Goal: Task Accomplishment & Management: Manage account settings

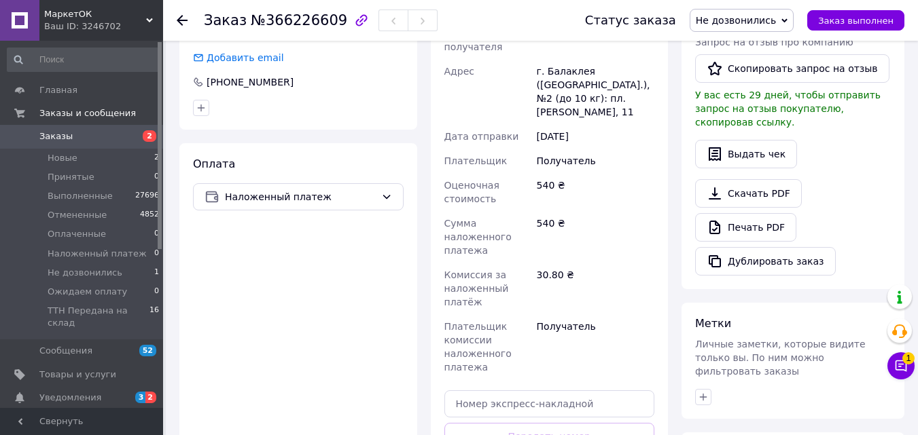
scroll to position [498, 0]
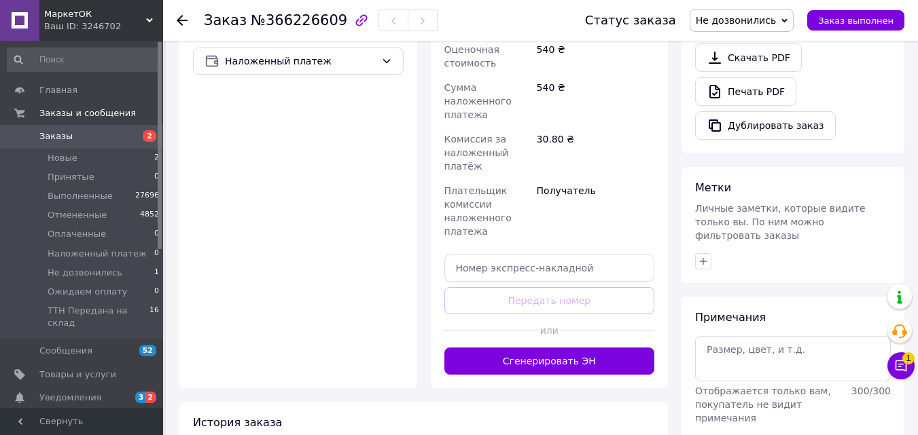
click at [558, 259] on div "Доставка Редактировать Нова Пошта (платная) Получатель Мащенко Виктория Телефон…" at bounding box center [549, 89] width 211 height 571
click at [555, 255] on input "text" at bounding box center [549, 268] width 211 height 27
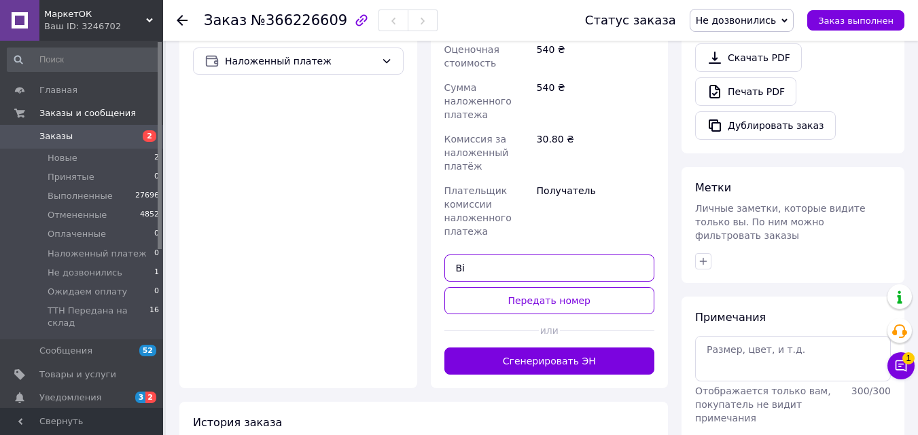
type input "В"
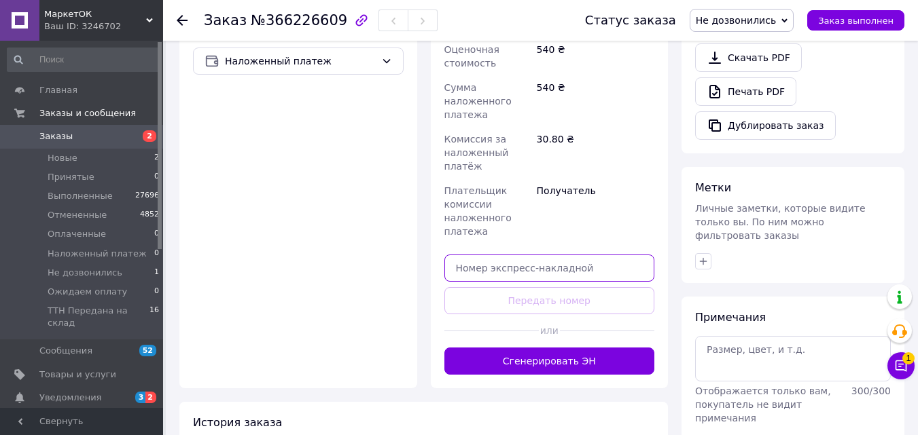
paste input "20451269173448"
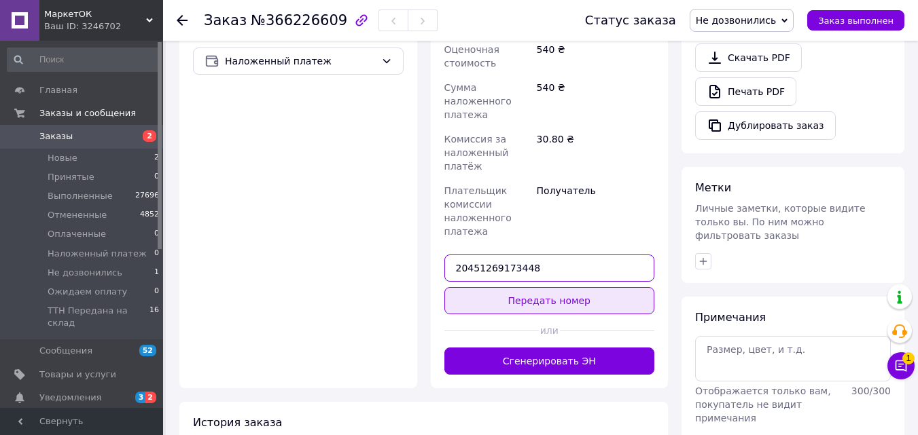
type input "20451269173448"
click at [617, 287] on button "Передать номер" at bounding box center [549, 300] width 211 height 27
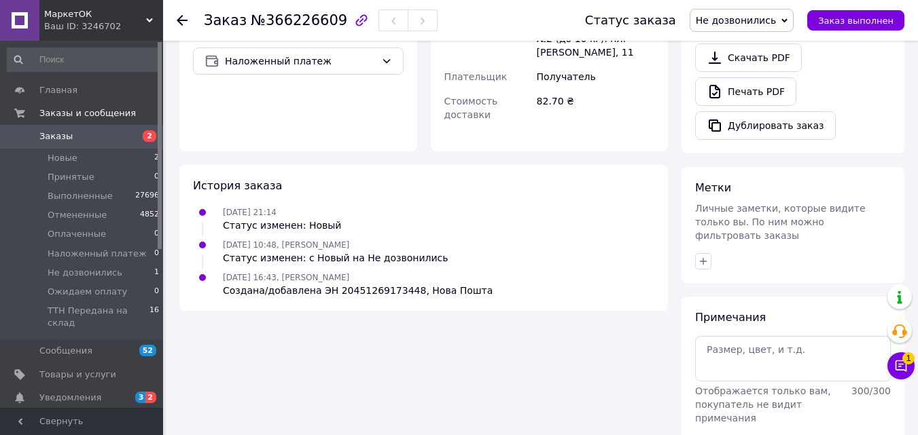
click at [761, 21] on span "Не дозвонились" at bounding box center [736, 20] width 80 height 11
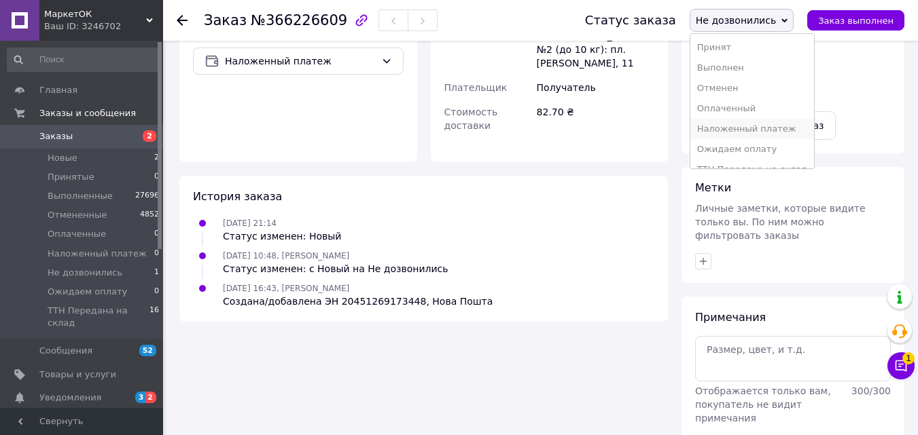
scroll to position [15, 0]
click at [785, 156] on li "ТТН Передана на склад" at bounding box center [752, 155] width 124 height 20
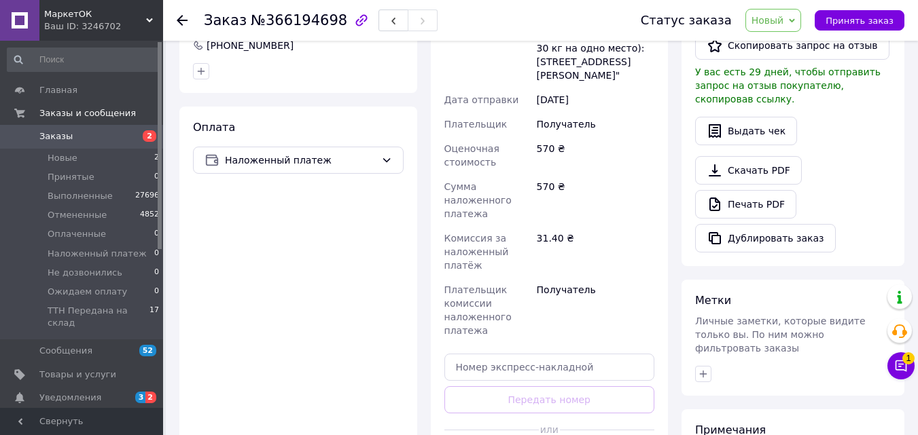
scroll to position [532, 0]
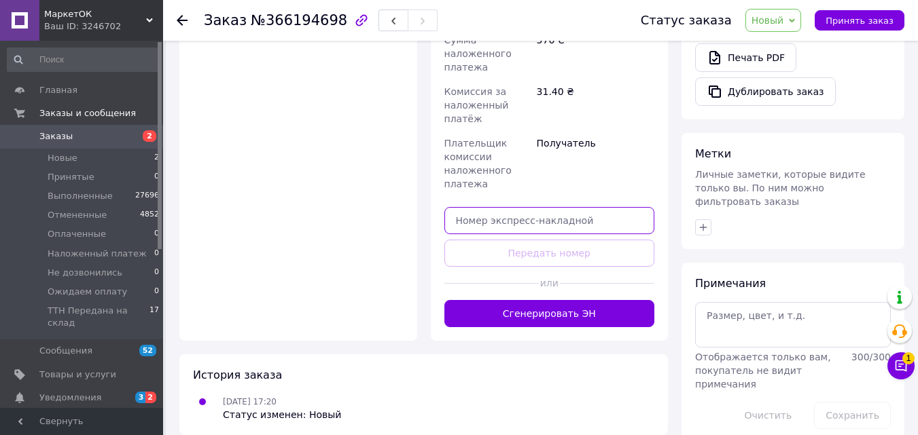
click at [577, 219] on input "text" at bounding box center [549, 220] width 211 height 27
paste input "20451269177246"
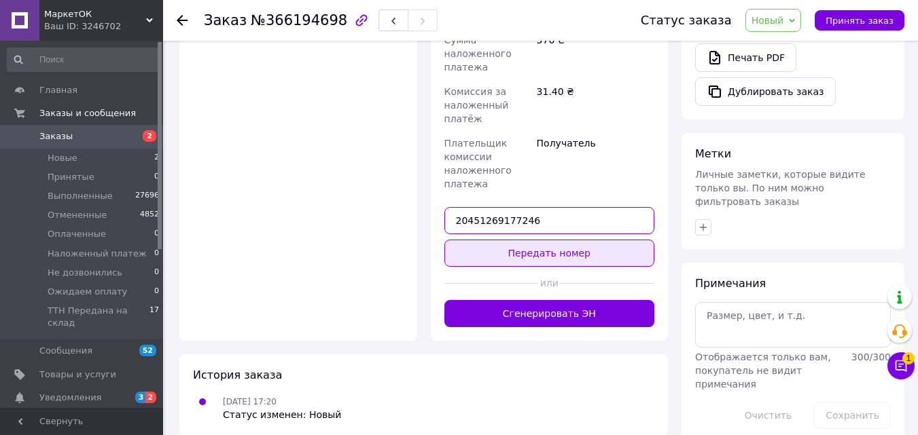
type input "20451269177246"
click at [588, 243] on button "Передать номер" at bounding box center [549, 253] width 211 height 27
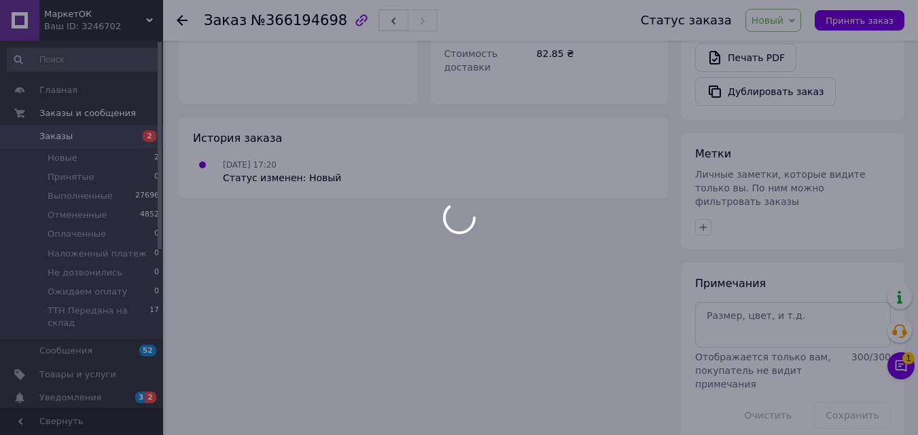
scroll to position [526, 0]
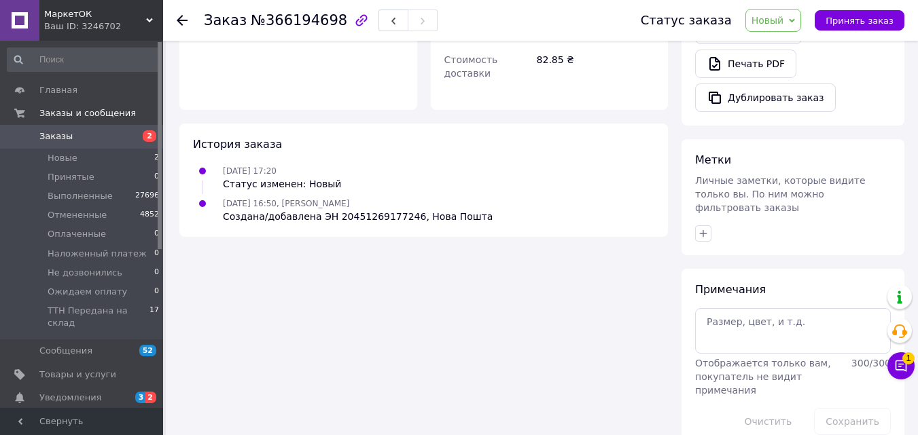
click at [784, 22] on span "Новый" at bounding box center [767, 20] width 33 height 11
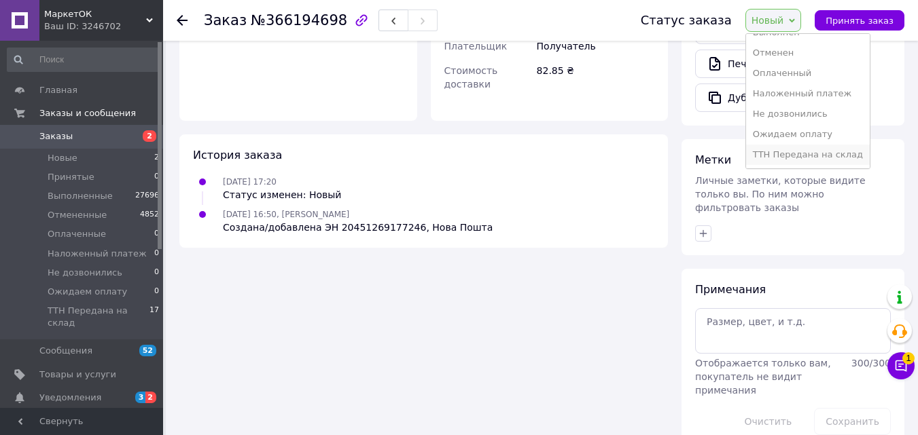
click at [814, 158] on li "ТТН Передана на склад" at bounding box center [808, 155] width 124 height 20
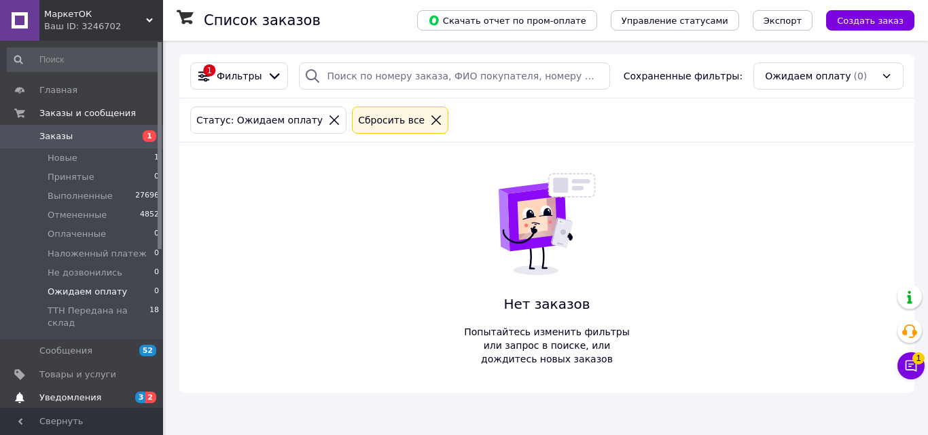
click at [90, 392] on span "Уведомления" at bounding box center [70, 398] width 62 height 12
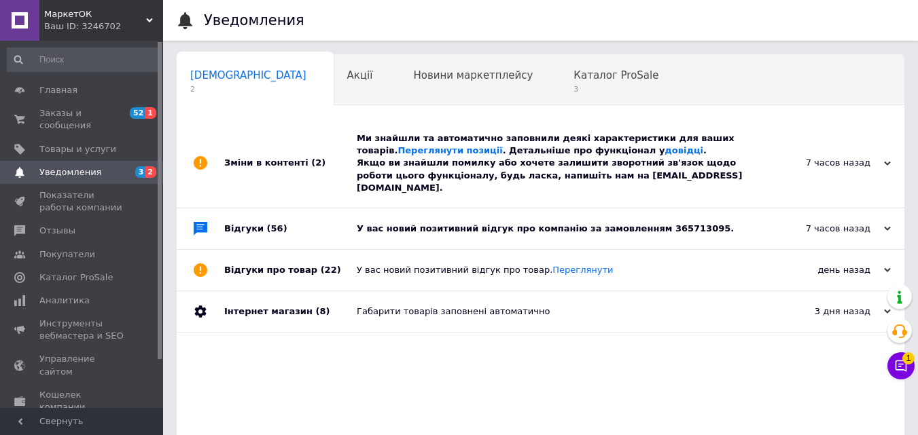
click at [777, 223] on div "7 часов назад" at bounding box center [823, 229] width 136 height 12
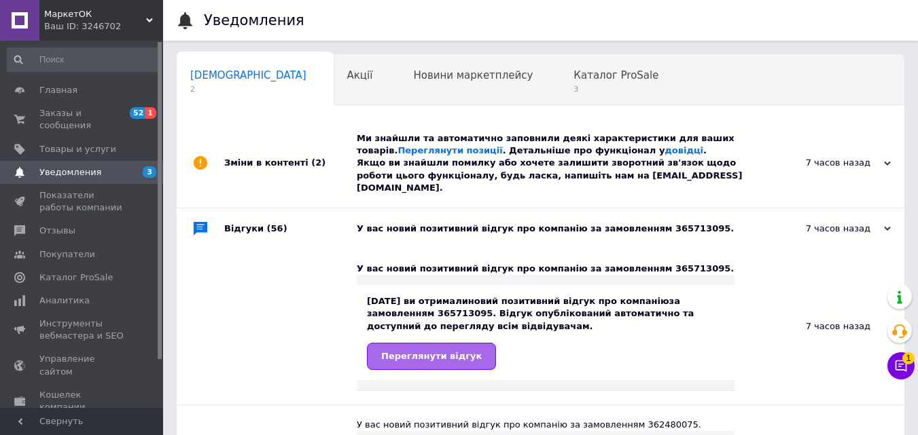
click at [439, 351] on span "Переглянути відгук" at bounding box center [431, 356] width 101 height 10
click at [756, 150] on div "7 часов назад [DATE]" at bounding box center [829, 163] width 149 height 89
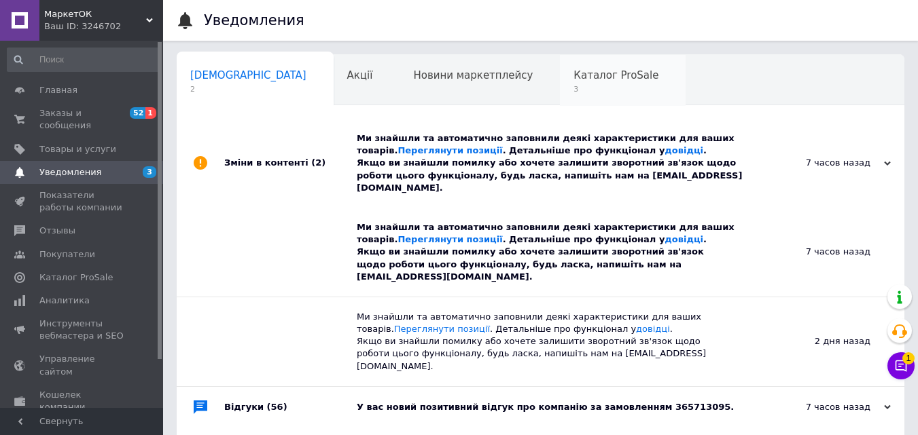
click at [573, 92] on span "3" at bounding box center [615, 89] width 85 height 10
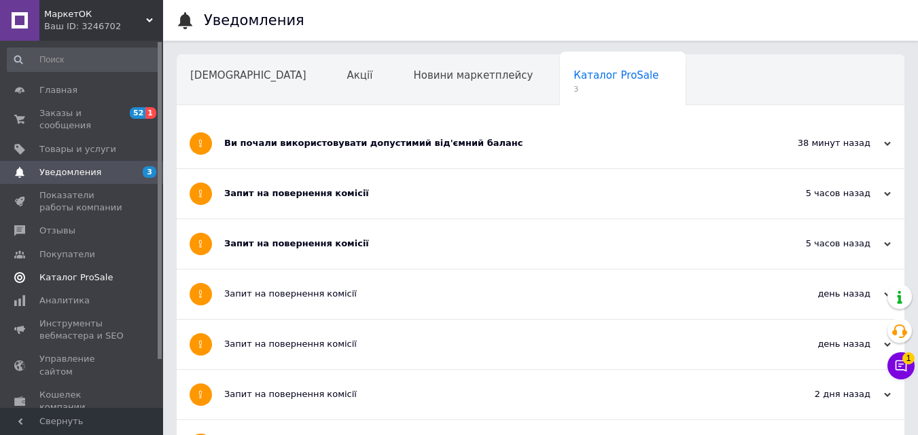
click at [90, 272] on link "Каталог ProSale" at bounding box center [83, 277] width 167 height 23
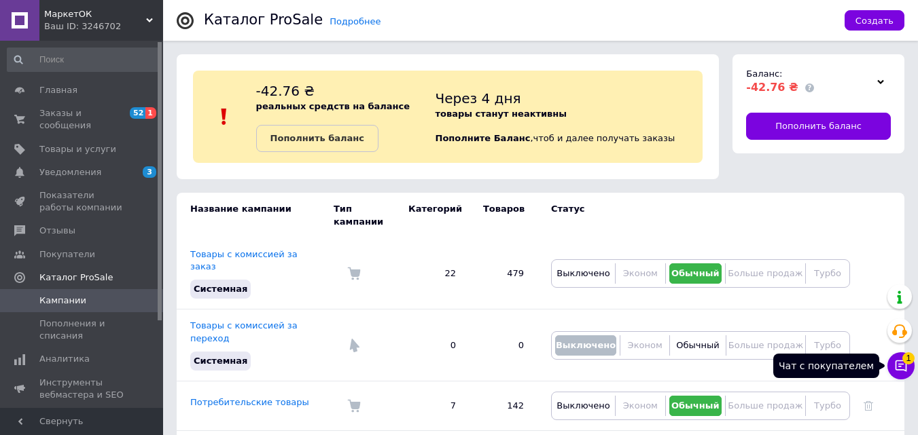
click at [902, 359] on span "1" at bounding box center [908, 359] width 12 height 12
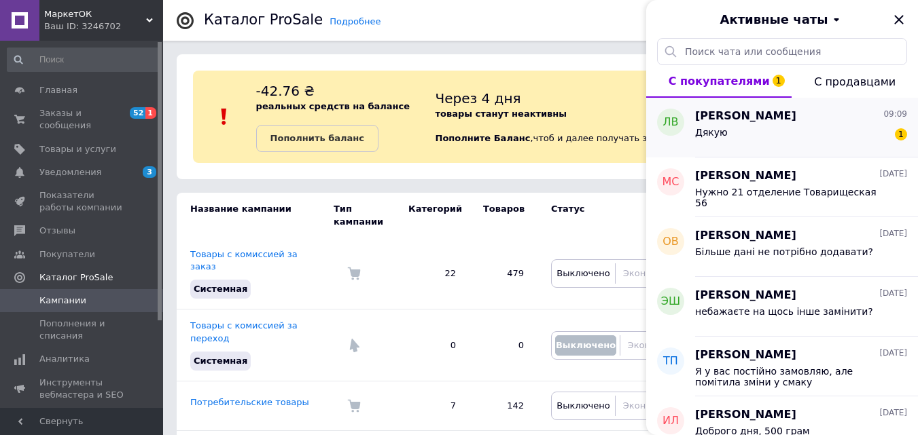
click at [855, 134] on div "Дякую 1" at bounding box center [801, 135] width 212 height 22
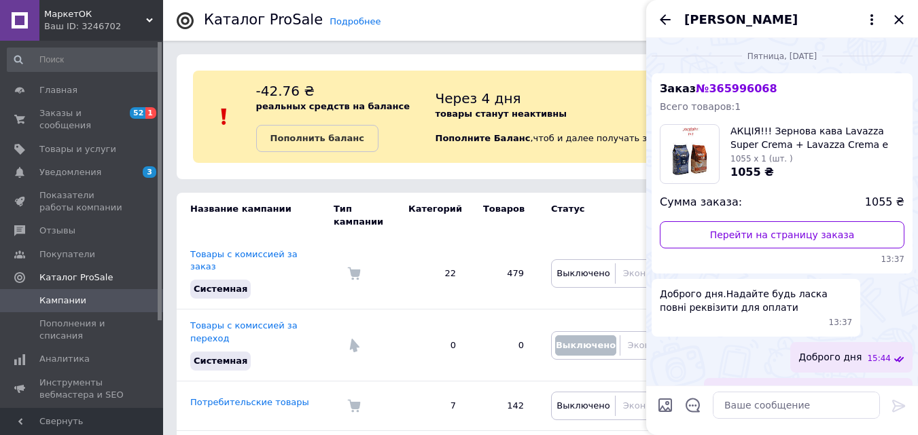
scroll to position [646, 0]
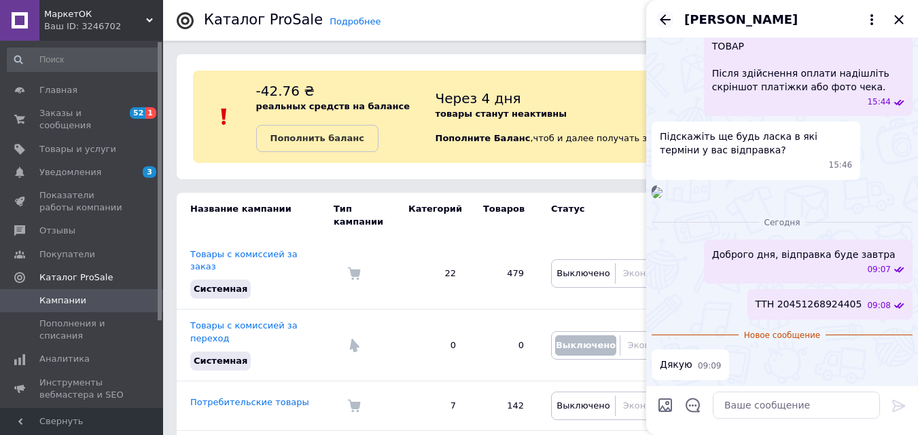
click at [671, 22] on icon "Назад" at bounding box center [665, 20] width 16 height 16
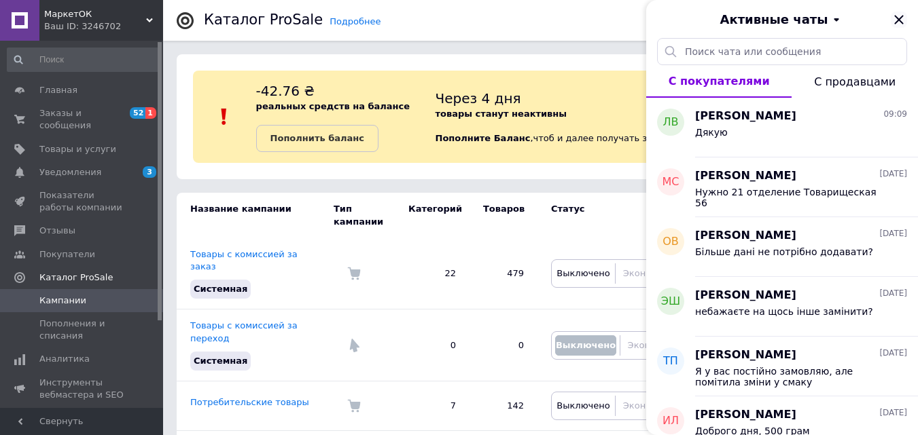
click at [901, 17] on icon "Закрыть" at bounding box center [898, 19] width 9 height 9
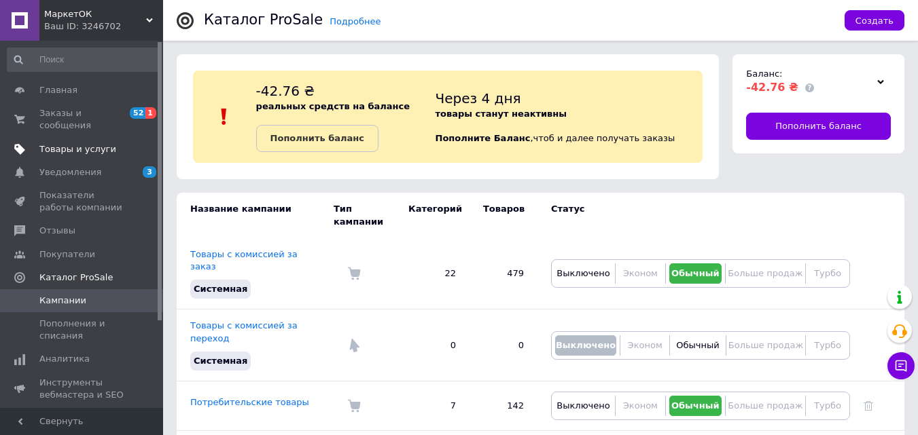
click at [98, 138] on link "Товары и услуги" at bounding box center [83, 149] width 167 height 23
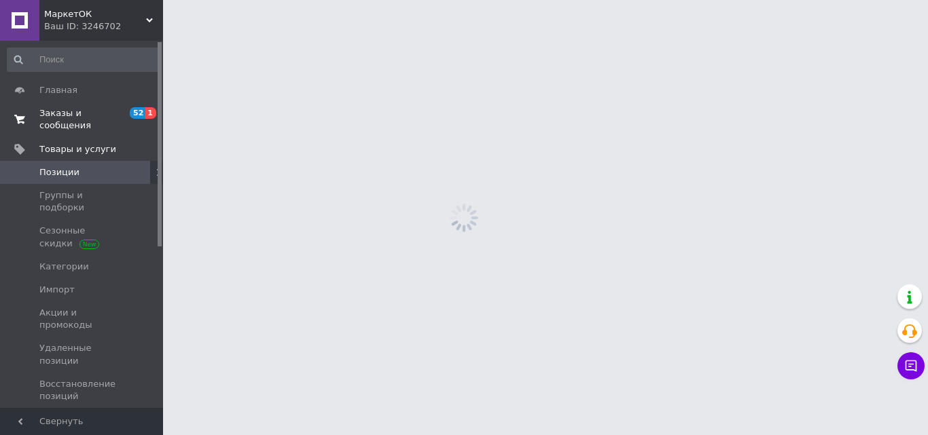
click at [106, 111] on span "Заказы и сообщения" at bounding box center [82, 119] width 86 height 24
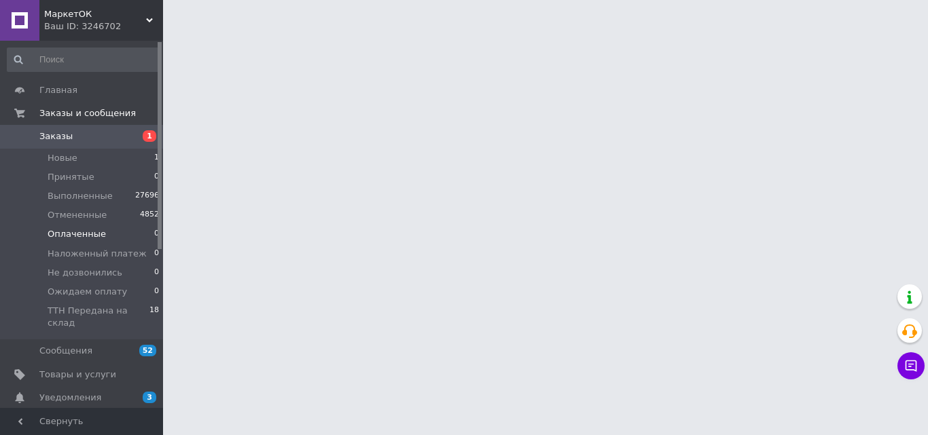
click at [81, 227] on li "Оплаченные 0" at bounding box center [83, 234] width 167 height 19
